Goal: Task Accomplishment & Management: Complete application form

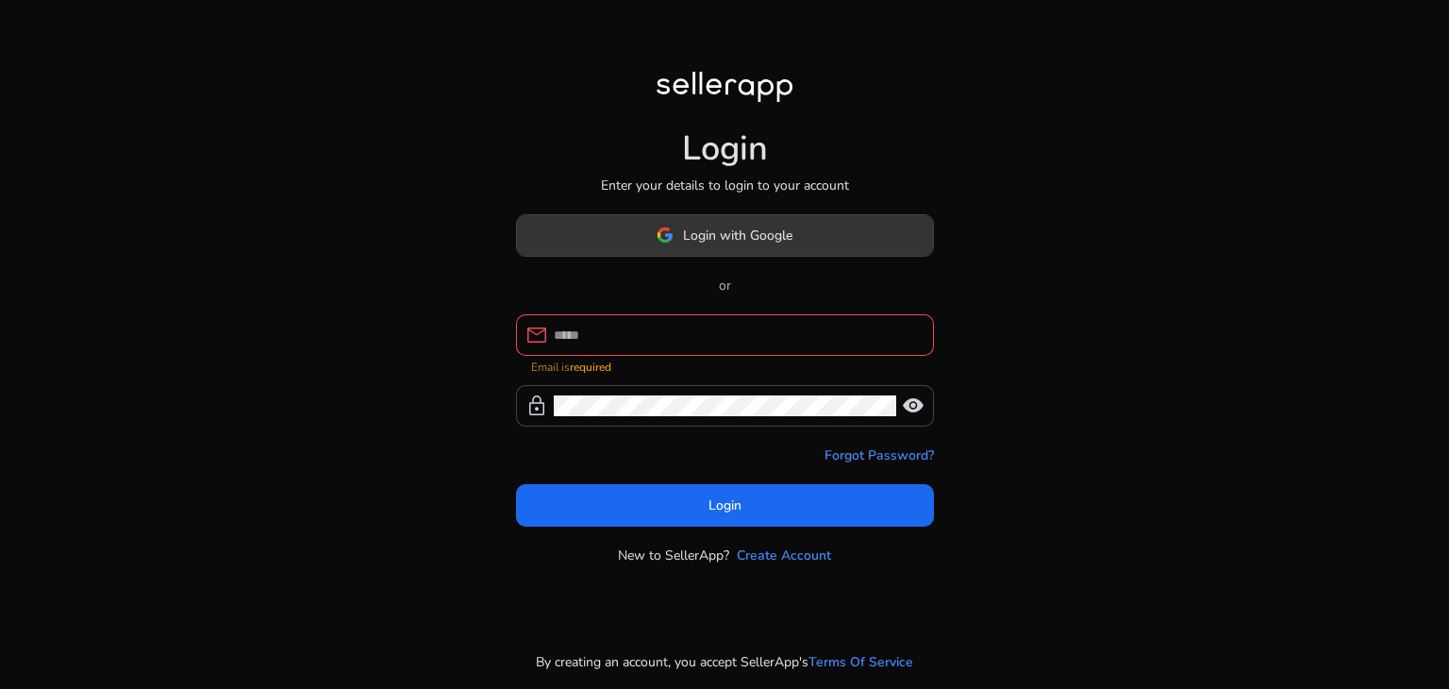
click at [753, 224] on span at bounding box center [725, 234] width 416 height 45
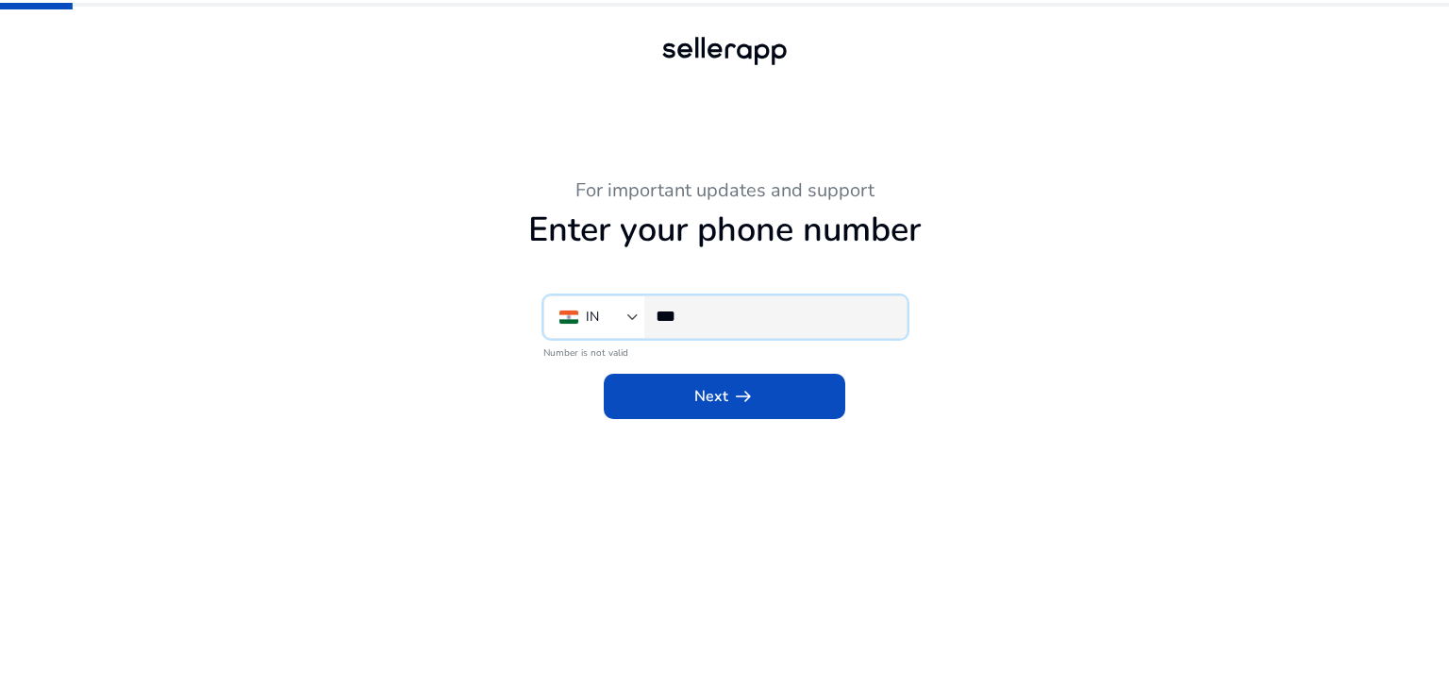
click at [709, 322] on input "***" at bounding box center [774, 316] width 236 height 21
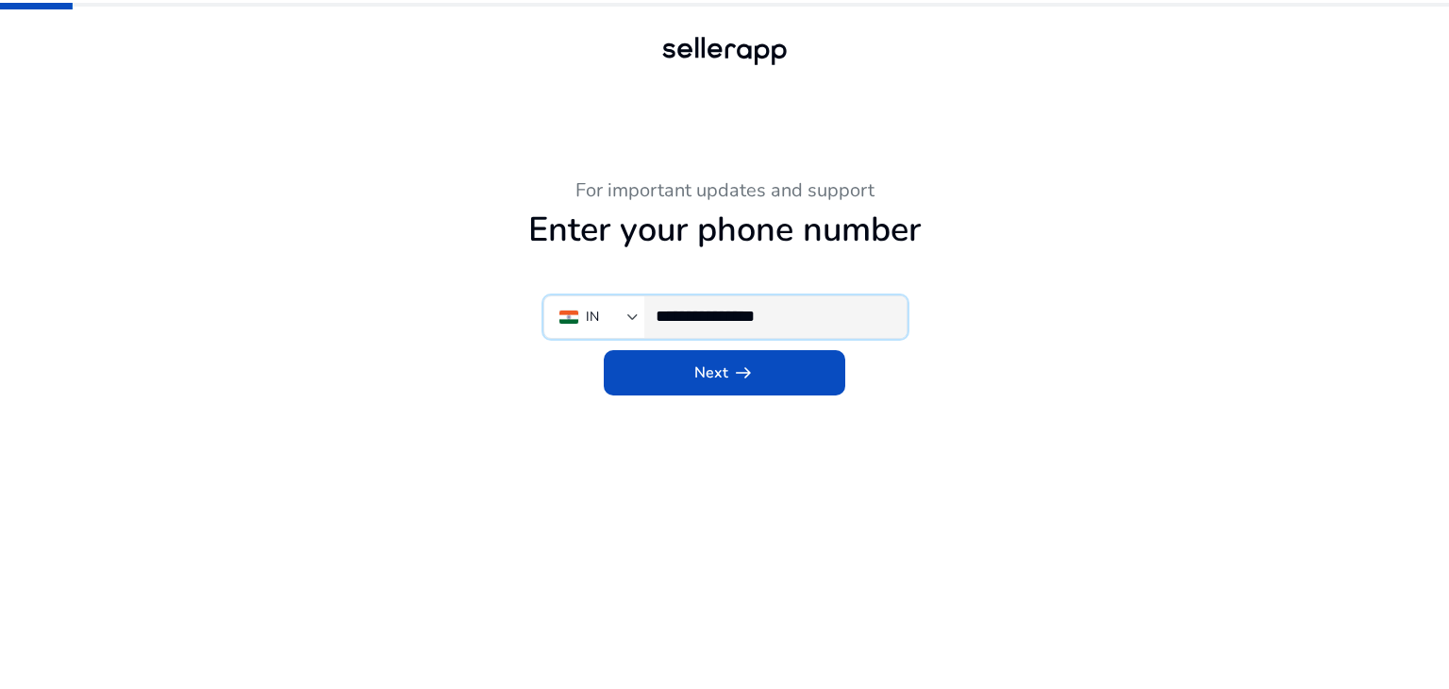
type input "**********"
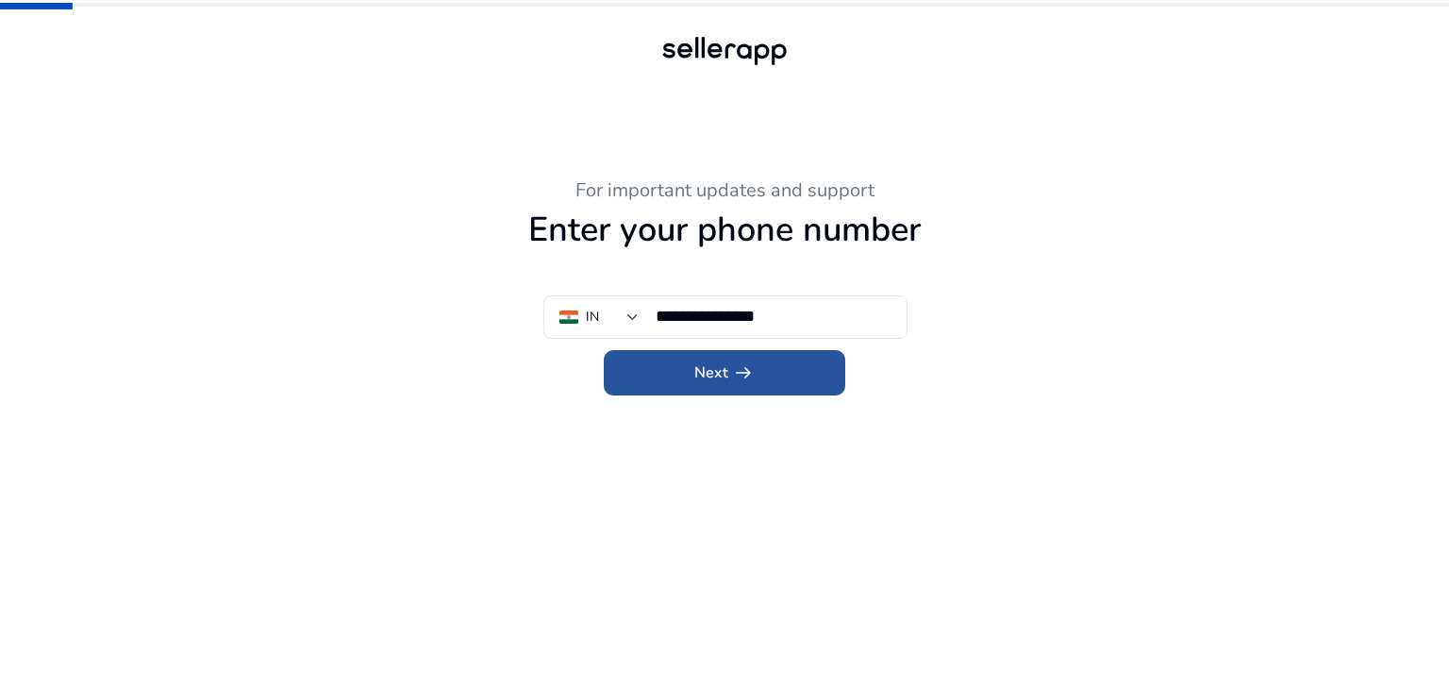
click at [758, 375] on span at bounding box center [725, 372] width 242 height 45
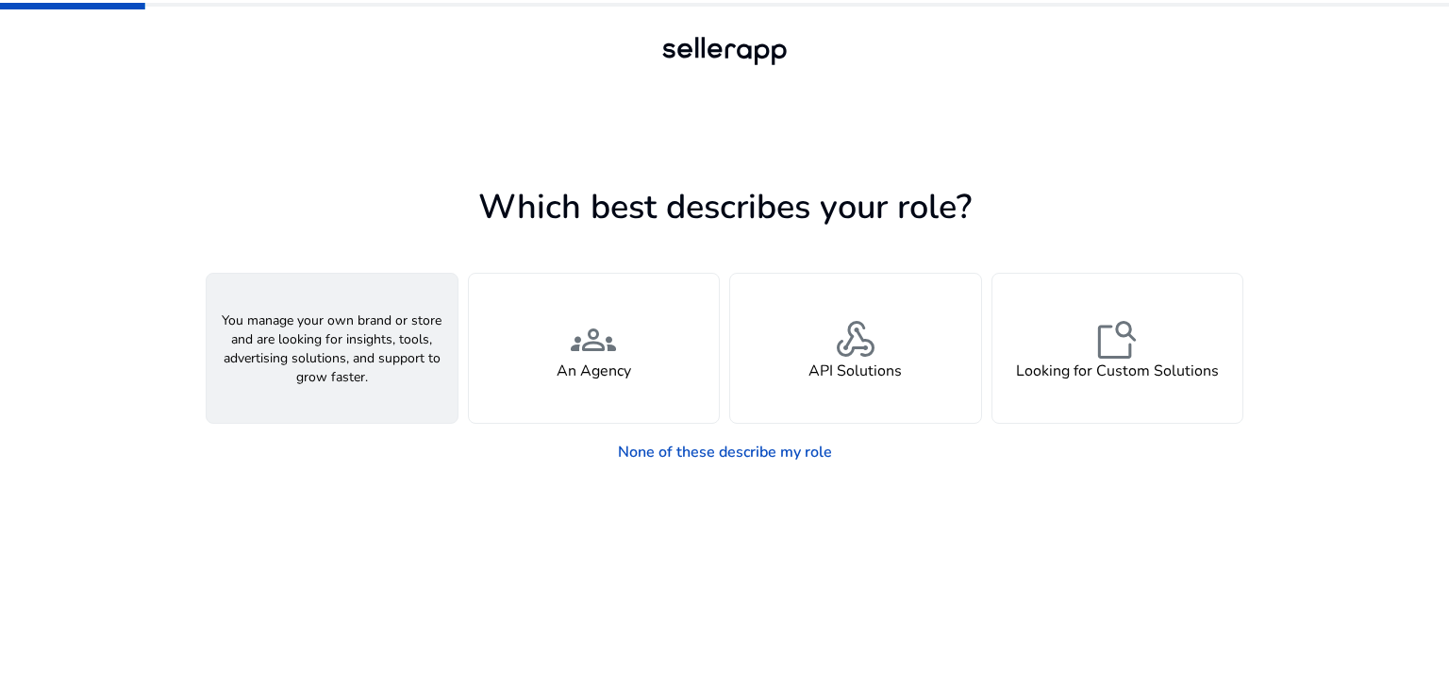
click at [336, 375] on h4 "A Seller" at bounding box center [332, 371] width 57 height 18
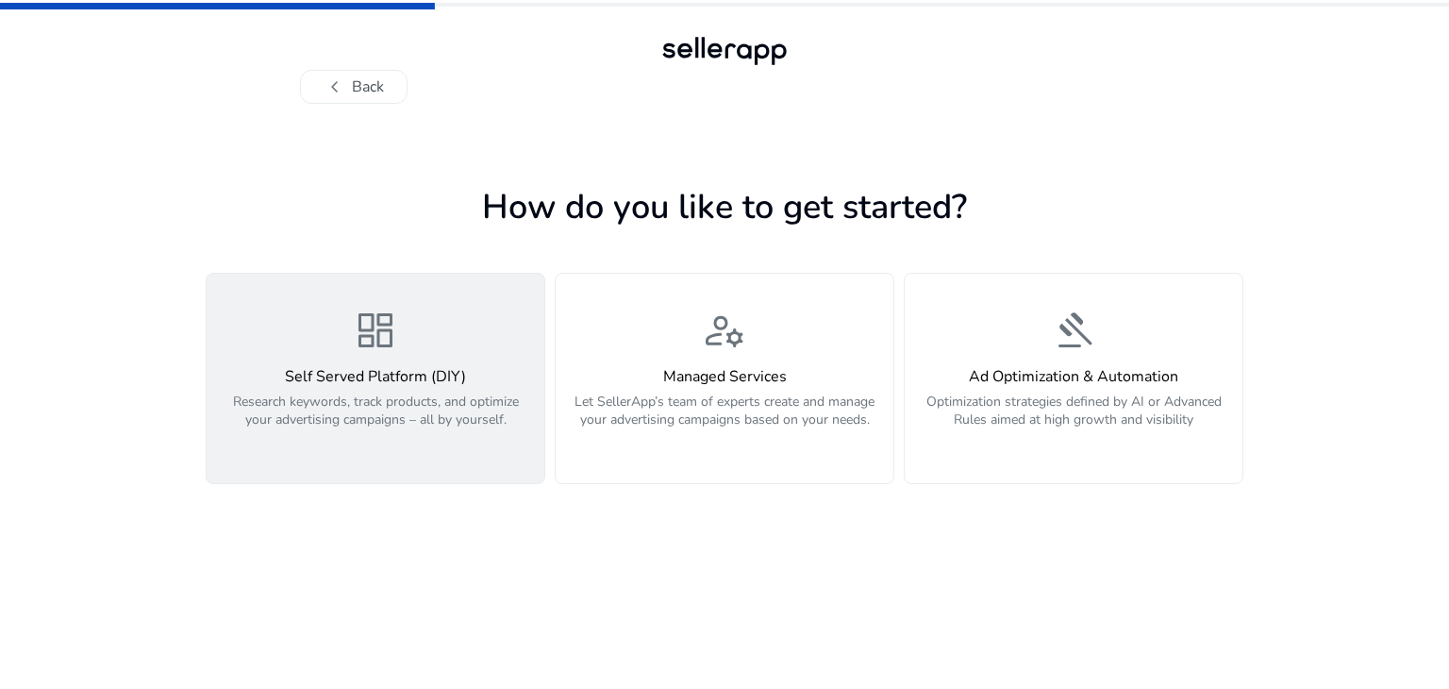
click at [453, 352] on div "dashboard Self Served Platform (DIY) Research keywords, track products, and opt…" at bounding box center [375, 379] width 315 height 142
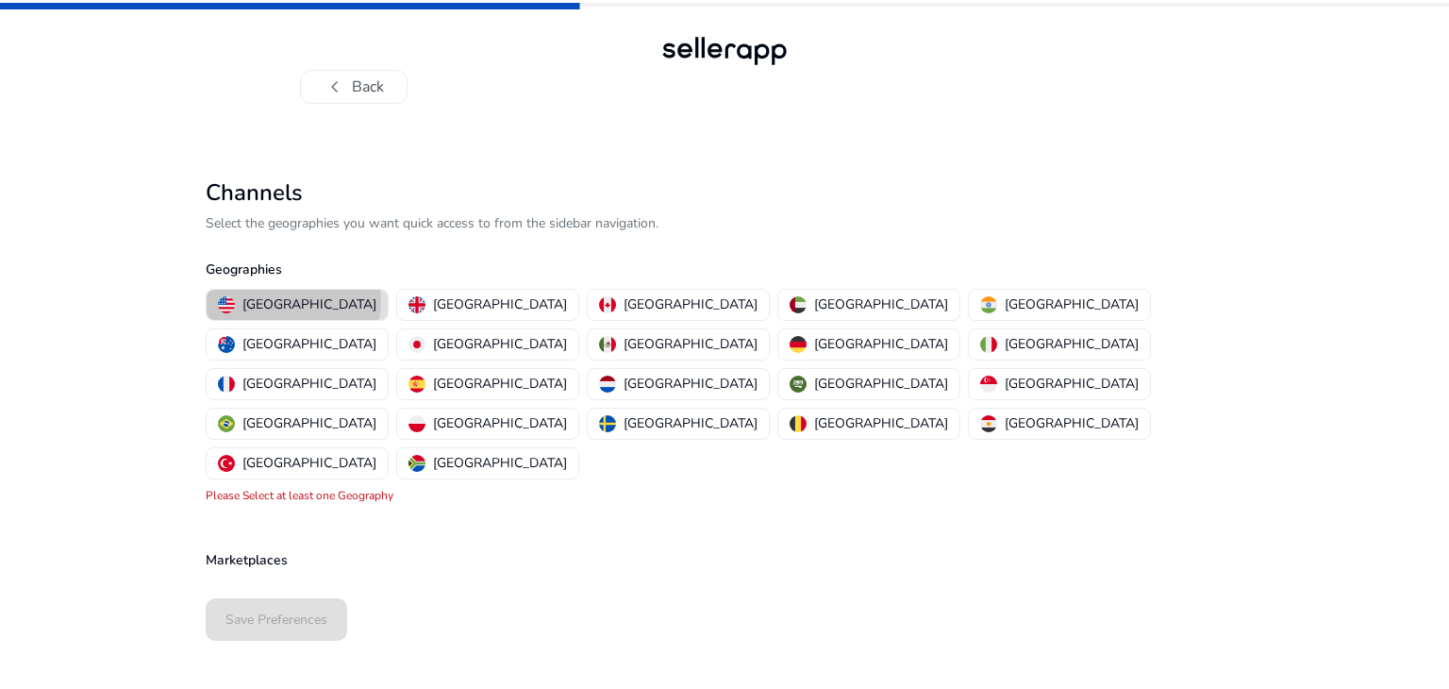
click at [292, 300] on p "[GEOGRAPHIC_DATA]" at bounding box center [309, 304] width 134 height 20
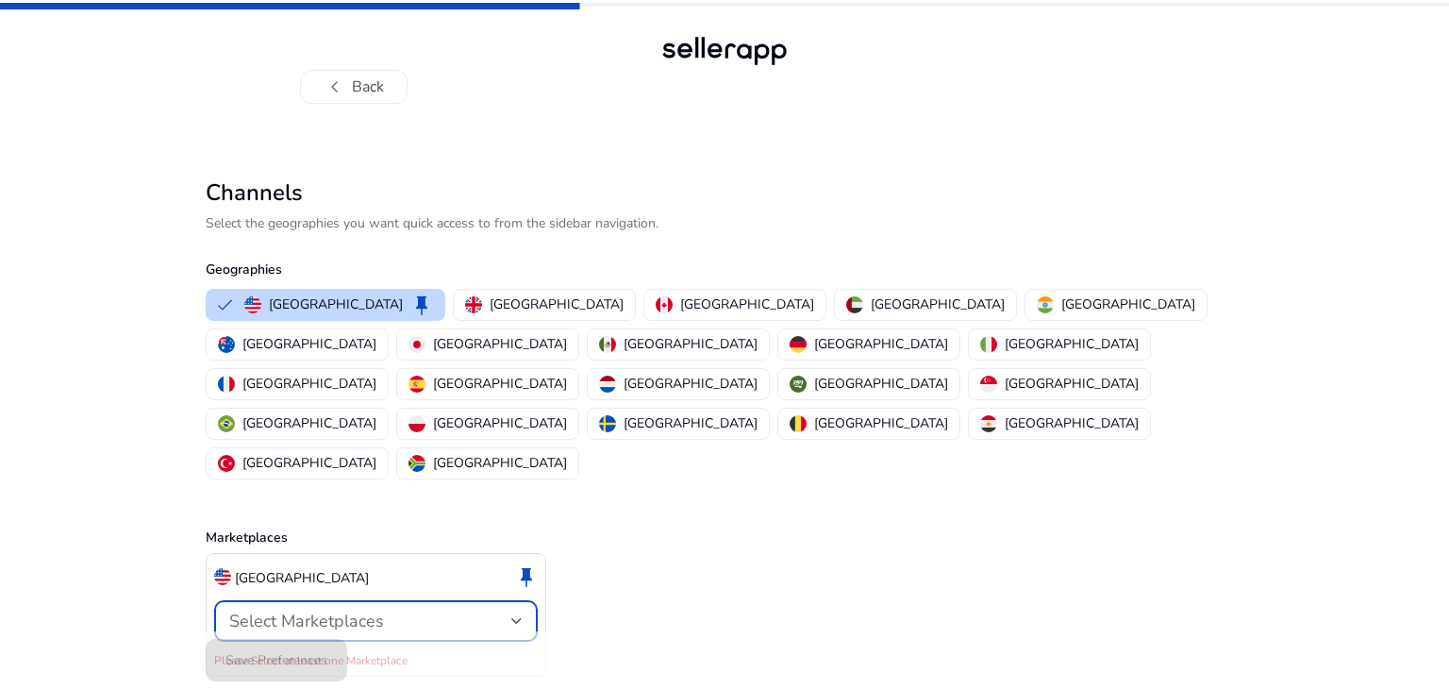
click at [512, 617] on div at bounding box center [516, 621] width 11 height 8
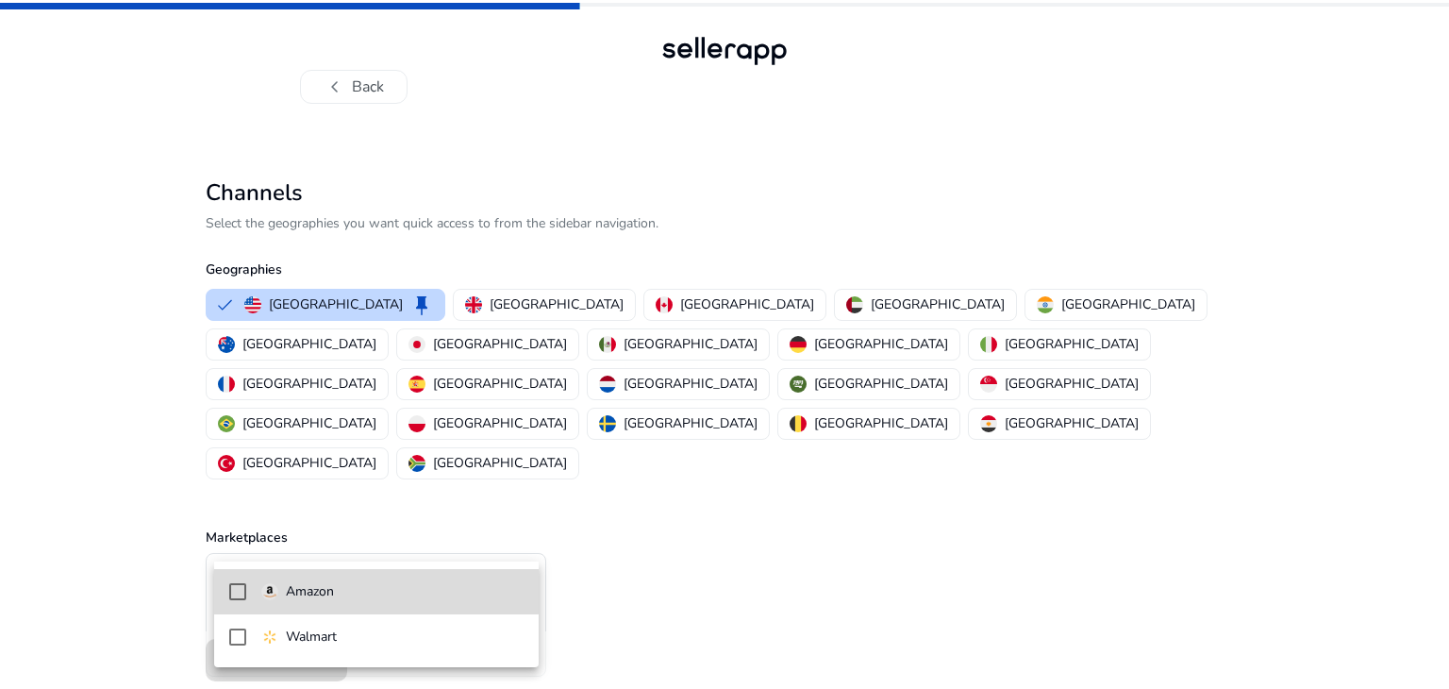
click at [249, 590] on mat-option "Amazon" at bounding box center [376, 591] width 325 height 45
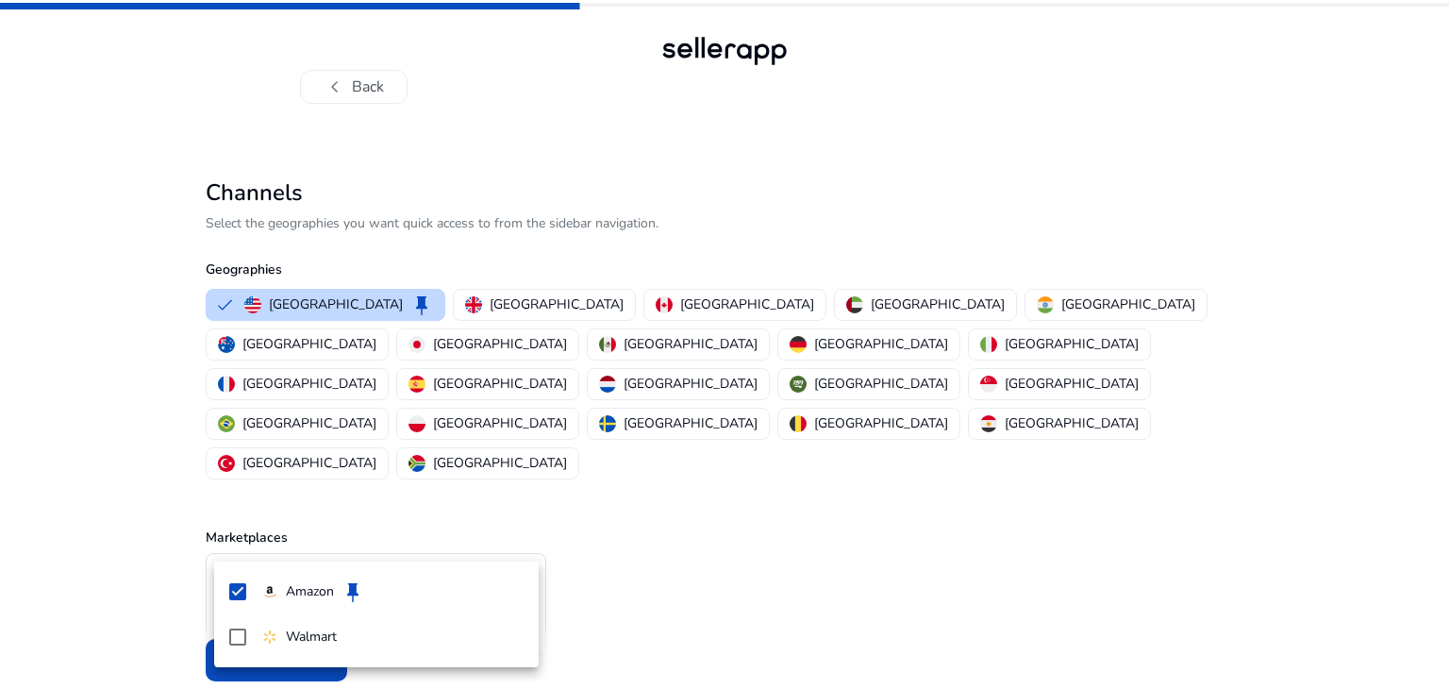
click at [106, 572] on div at bounding box center [724, 344] width 1449 height 689
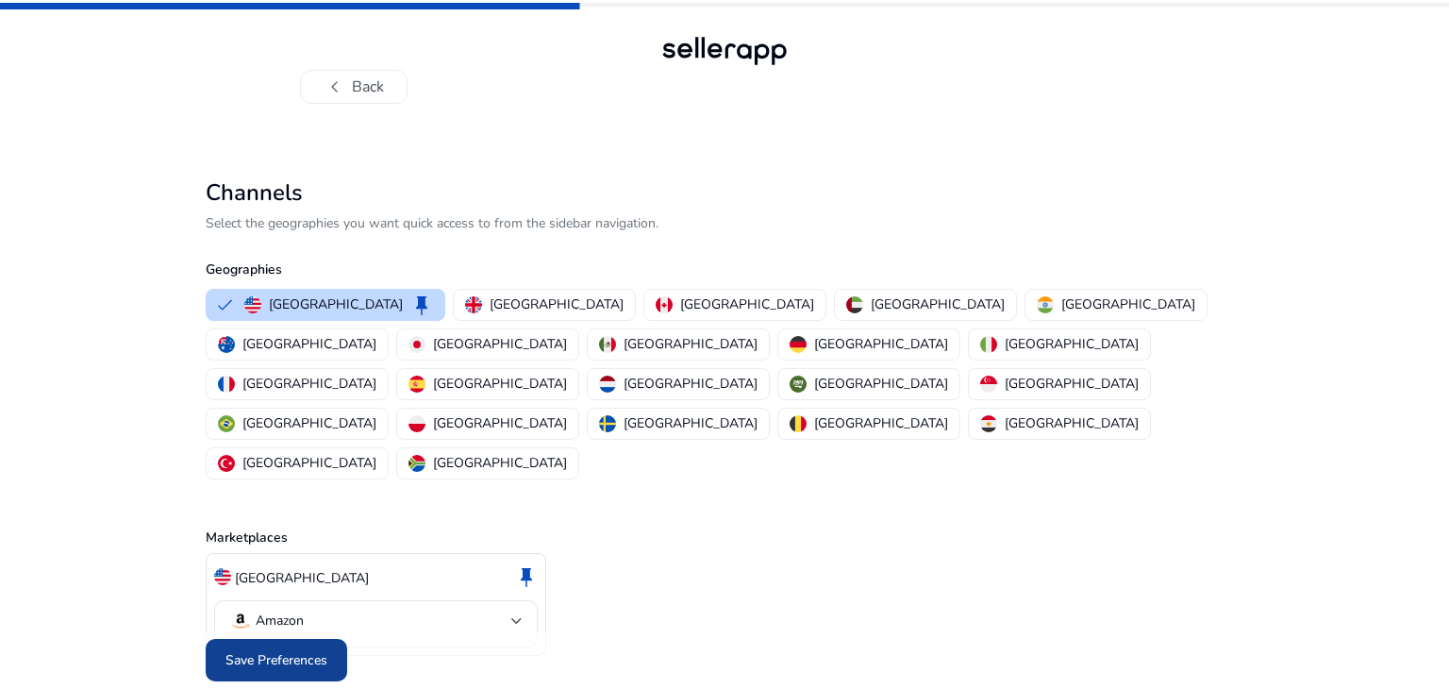
click at [233, 650] on span "Save Preferences" at bounding box center [276, 660] width 102 height 20
click at [328, 631] on div at bounding box center [725, 660] width 1038 height 58
click at [359, 88] on button "chevron_left Back" at bounding box center [354, 87] width 108 height 34
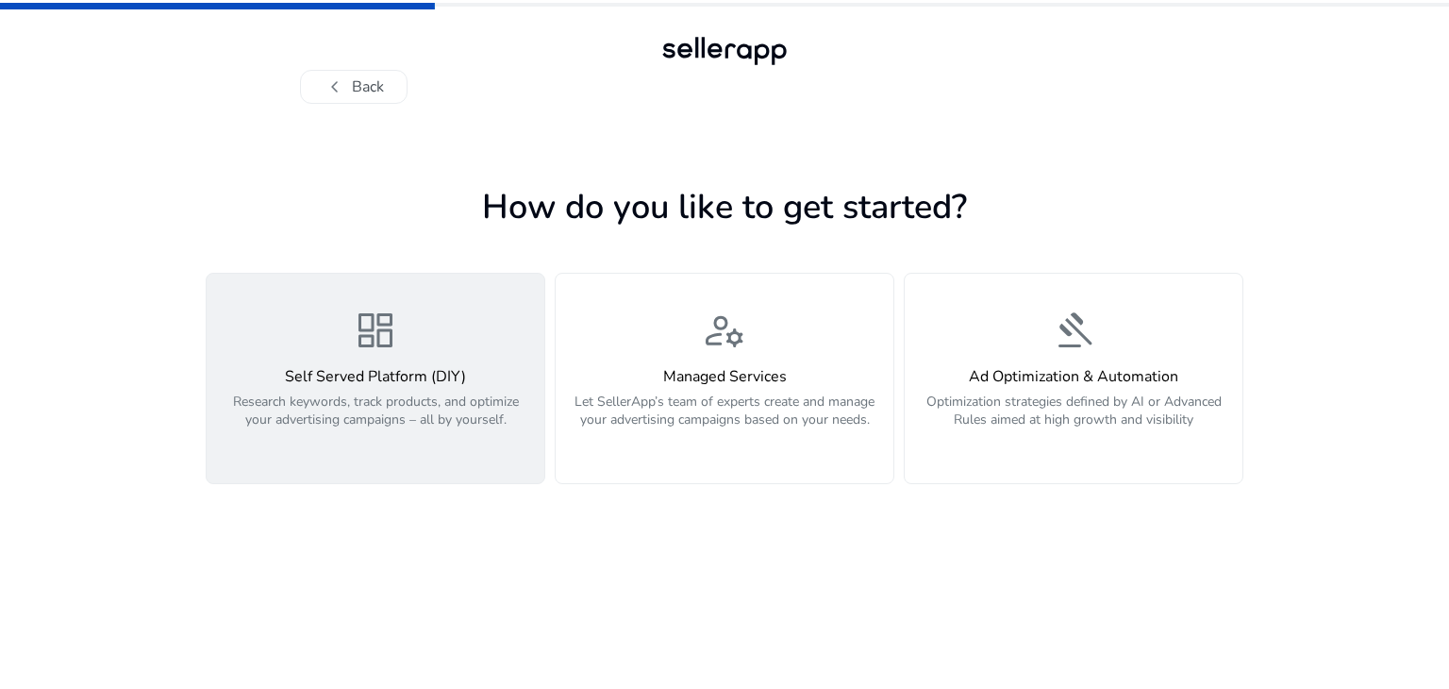
click at [459, 376] on h4 "Self Served Platform (DIY)" at bounding box center [375, 377] width 315 height 18
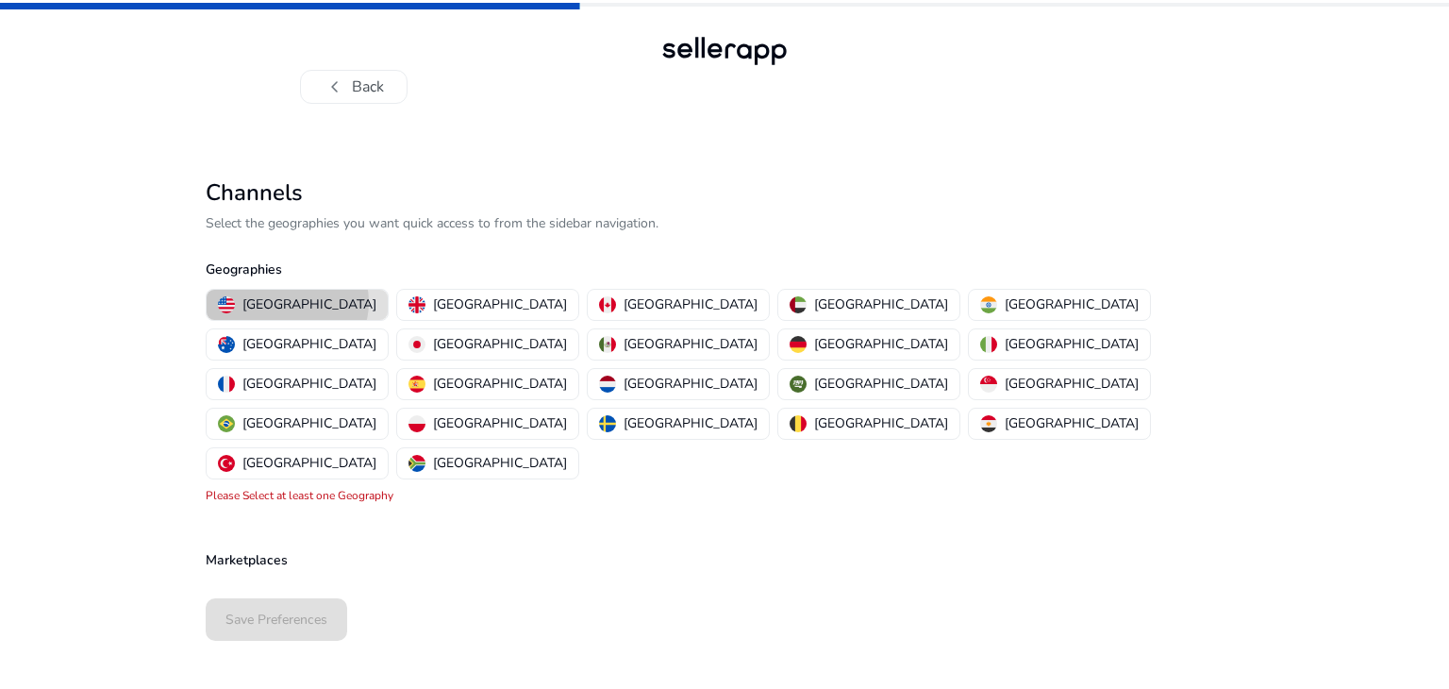
click at [287, 302] on p "[GEOGRAPHIC_DATA]" at bounding box center [309, 304] width 134 height 20
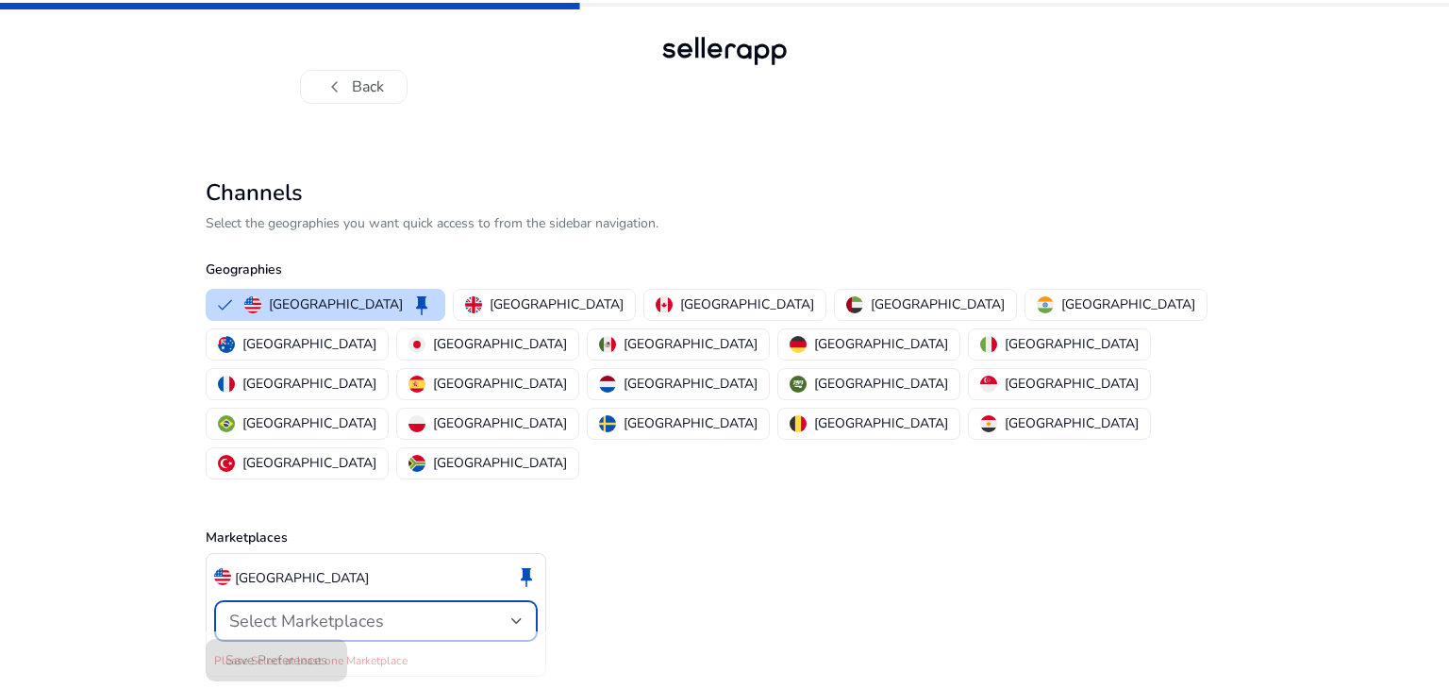
click at [327, 609] on span "Select Marketplaces" at bounding box center [306, 620] width 155 height 23
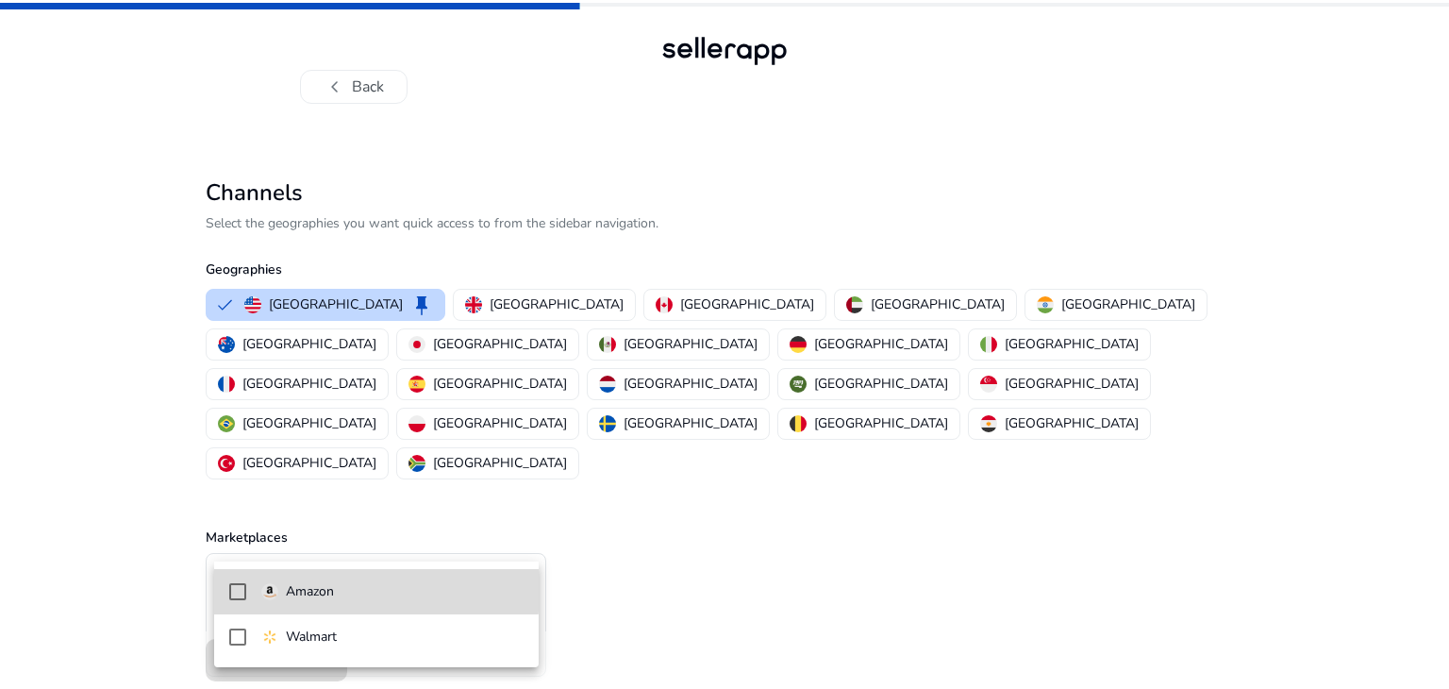
click at [237, 587] on mat-pseudo-checkbox at bounding box center [237, 591] width 17 height 17
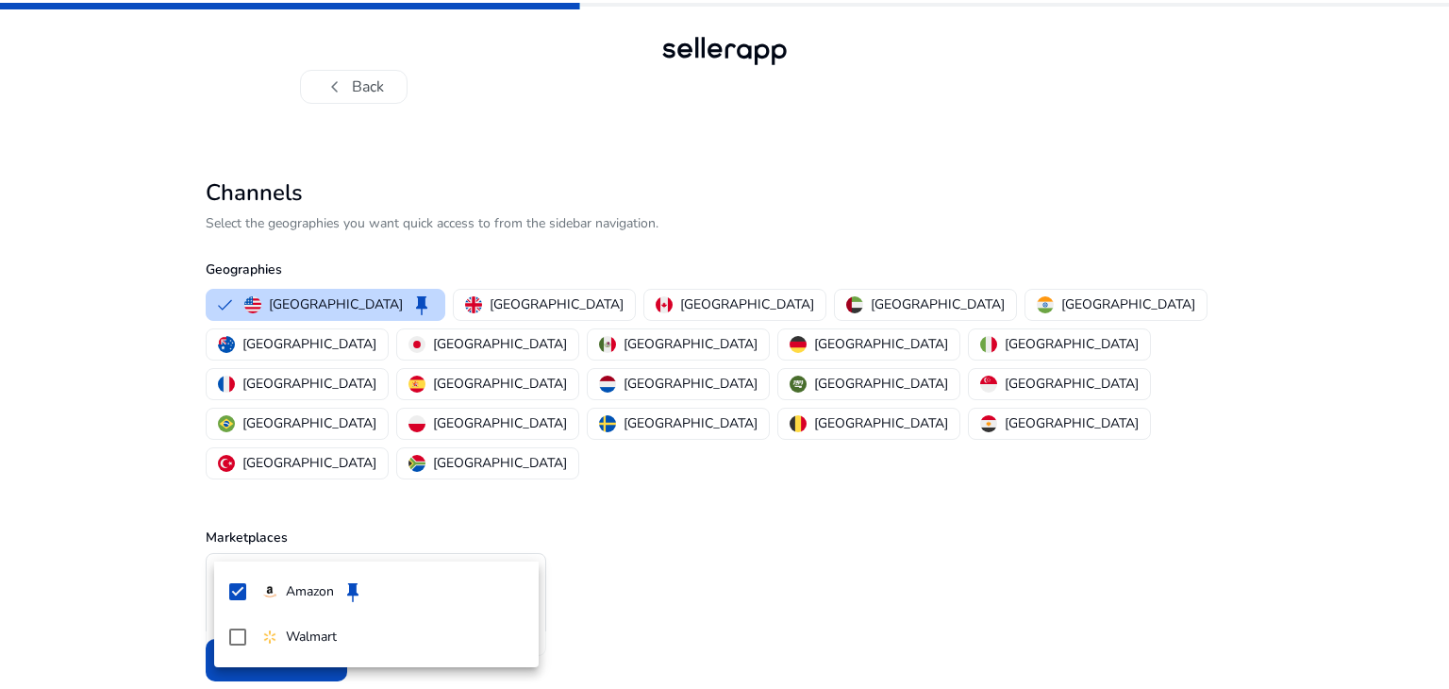
click at [525, 498] on div at bounding box center [724, 344] width 1449 height 689
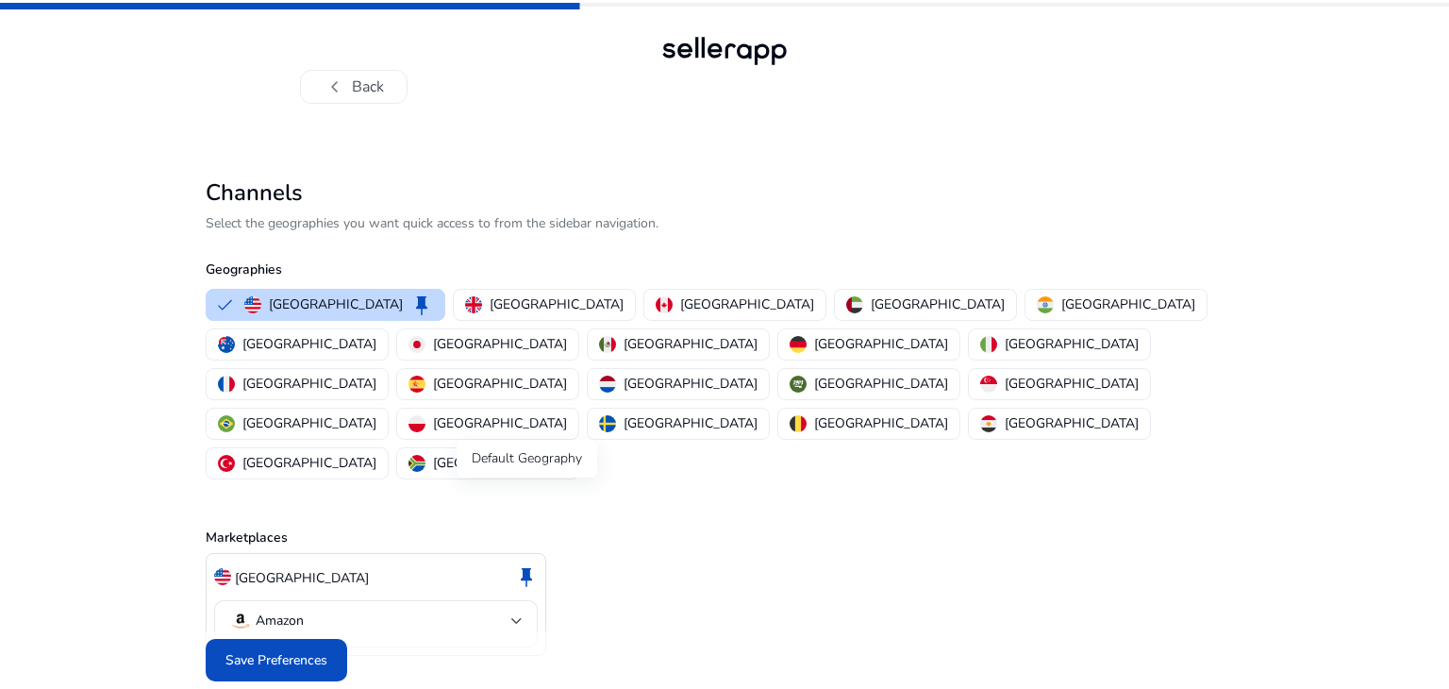
click at [523, 565] on span "keep" at bounding box center [526, 576] width 23 height 23
click at [270, 650] on span "Save Preferences" at bounding box center [276, 660] width 102 height 20
